Goal: Use online tool/utility: Utilize a website feature to perform a specific function

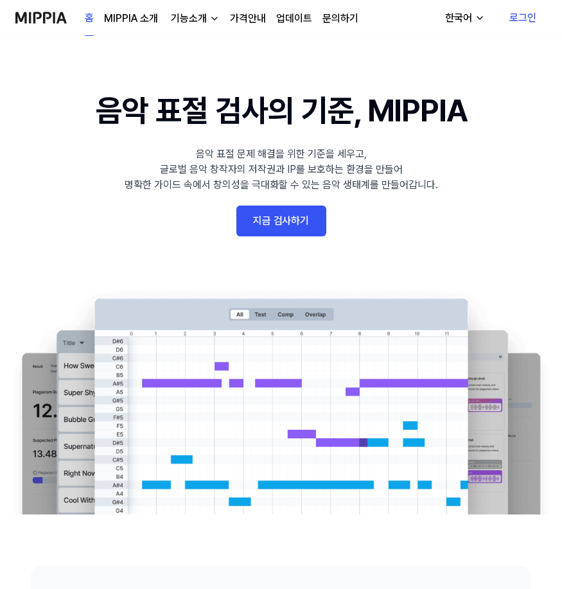
click at [290, 228] on link "지금 검사하기" at bounding box center [281, 221] width 90 height 31
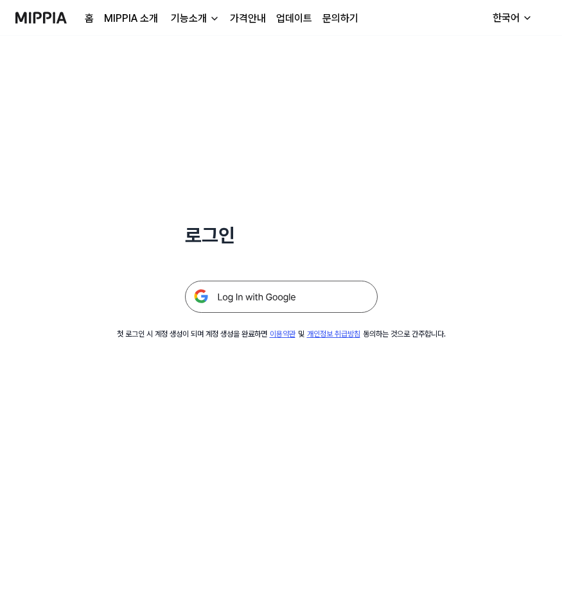
click at [274, 301] on img at bounding box center [281, 297] width 193 height 32
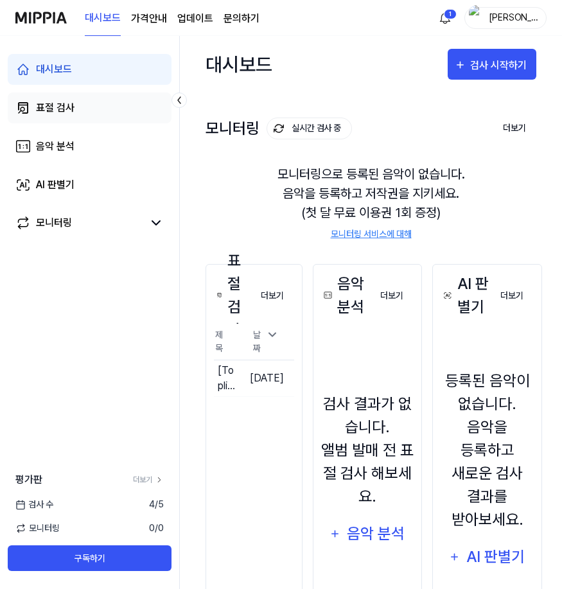
click at [123, 114] on link "표절 검사" at bounding box center [90, 108] width 164 height 31
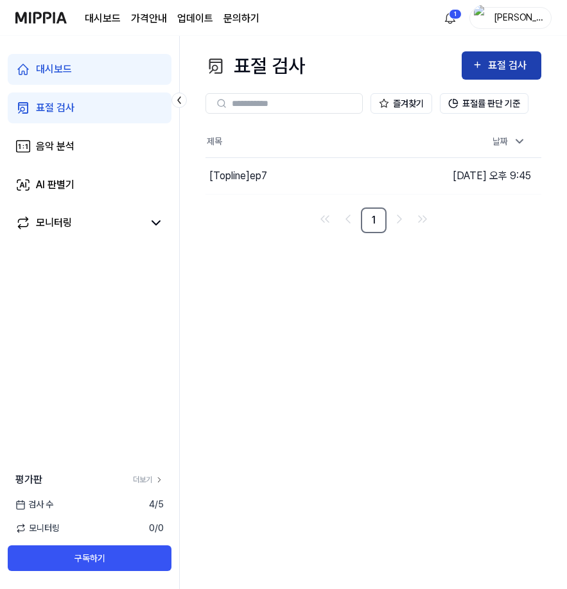
click at [497, 67] on div "표절 검사" at bounding box center [509, 65] width 43 height 17
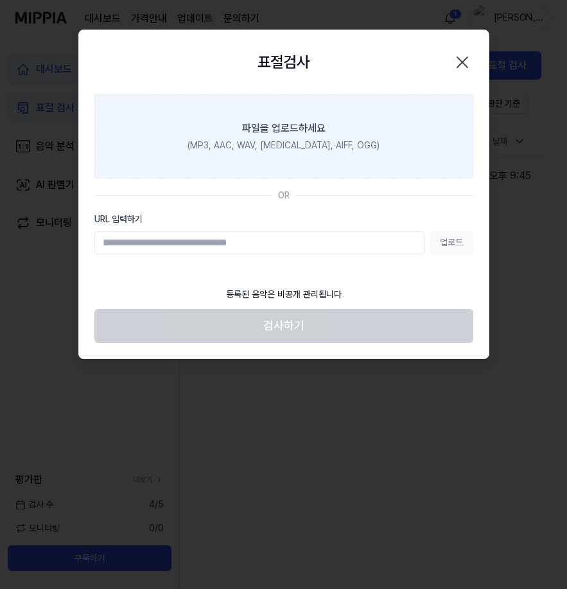
click at [344, 150] on div "(MP3, AAC, WAV, [MEDICAL_DATA], AIFF, OGG)" at bounding box center [284, 145] width 192 height 13
click at [0, 0] on input "파일을 업로드하세요 (MP3, AAC, WAV, [MEDICAL_DATA], AIFF, OGG)" at bounding box center [0, 0] width 0 height 0
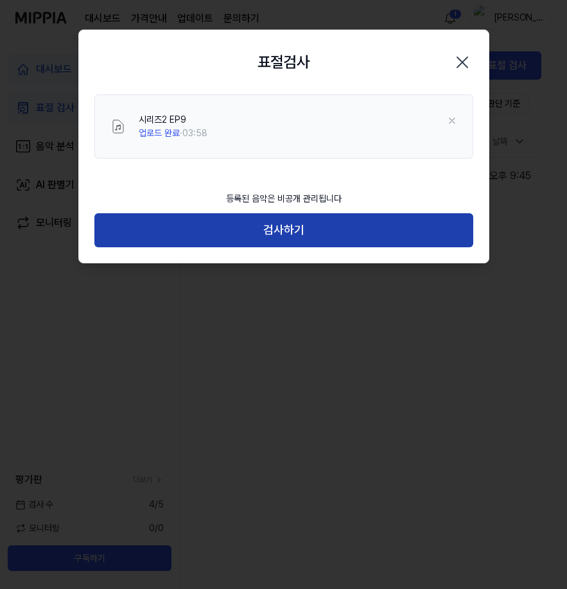
click at [328, 234] on button "검사하기" at bounding box center [283, 230] width 379 height 34
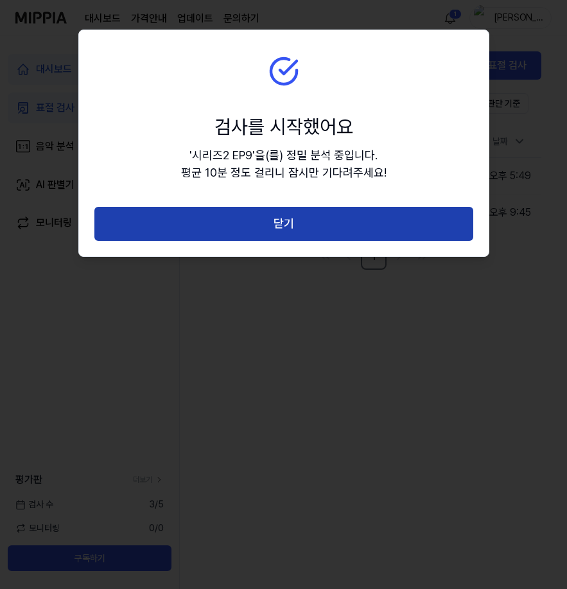
click at [448, 219] on button "닫기" at bounding box center [283, 224] width 379 height 34
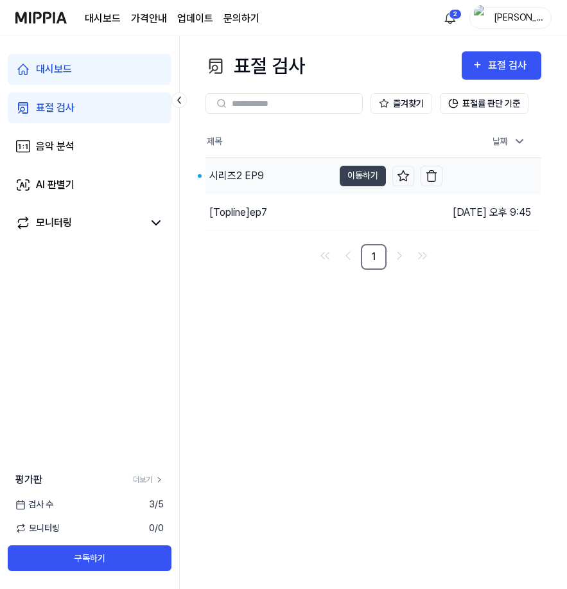
click at [246, 173] on div "시리즈2 EP9" at bounding box center [236, 175] width 55 height 15
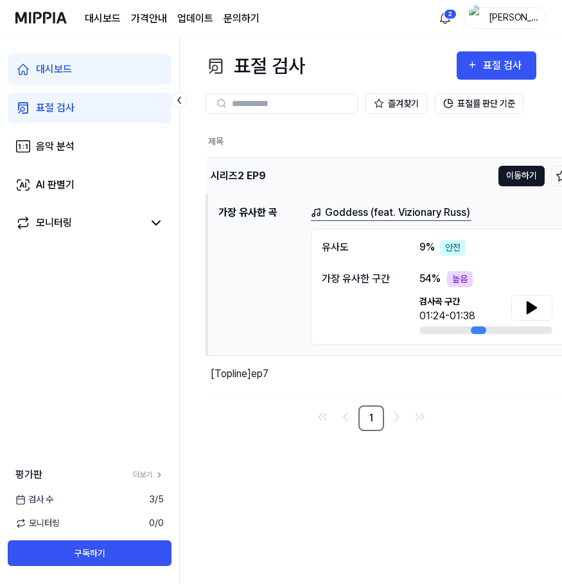
click at [522, 181] on button "이동하기" at bounding box center [522, 176] width 46 height 21
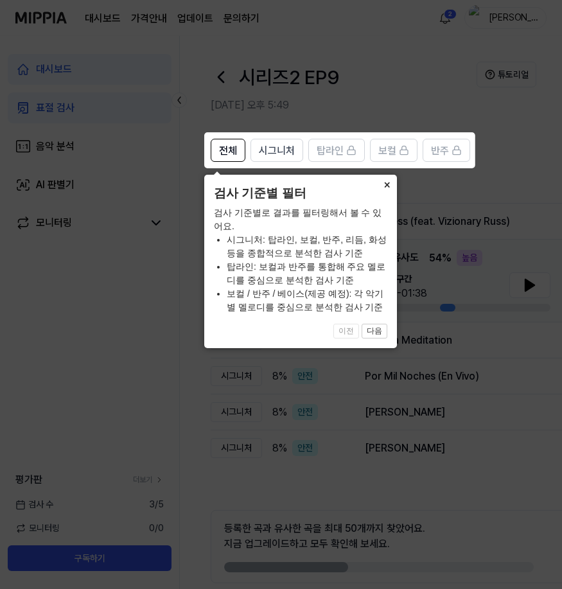
click at [386, 184] on button "×" at bounding box center [387, 184] width 21 height 18
